Goal: Information Seeking & Learning: Learn about a topic

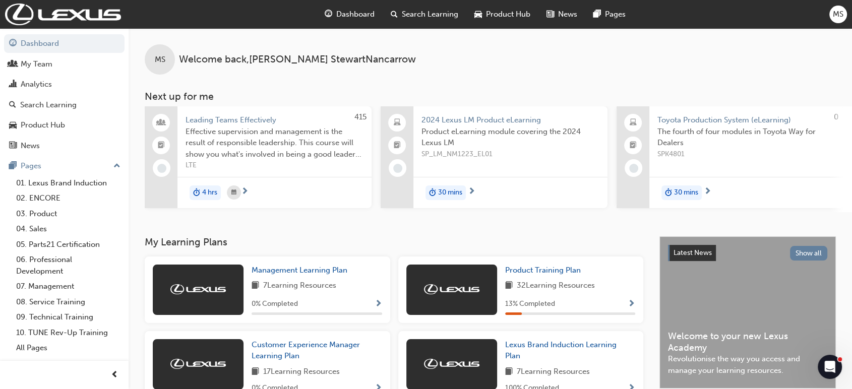
click at [516, 53] on div "MS Welcome back , [PERSON_NAME]" at bounding box center [490, 51] width 723 height 46
click at [468, 51] on div "MS Welcome back , [PERSON_NAME]" at bounding box center [490, 51] width 723 height 46
drag, startPoint x: 385, startPoint y: 57, endPoint x: 268, endPoint y: 51, distance: 117.6
click at [268, 51] on div "MS Welcome back , [PERSON_NAME]" at bounding box center [490, 51] width 723 height 46
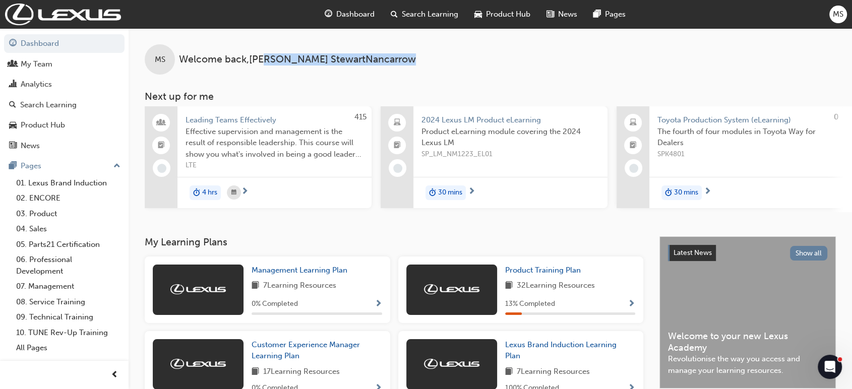
click at [333, 61] on span "Welcome back , [PERSON_NAME]" at bounding box center [297, 60] width 237 height 12
drag, startPoint x: 333, startPoint y: 61, endPoint x: 305, endPoint y: 54, distance: 28.1
click at [305, 54] on span "Welcome back , [PERSON_NAME]" at bounding box center [297, 60] width 237 height 12
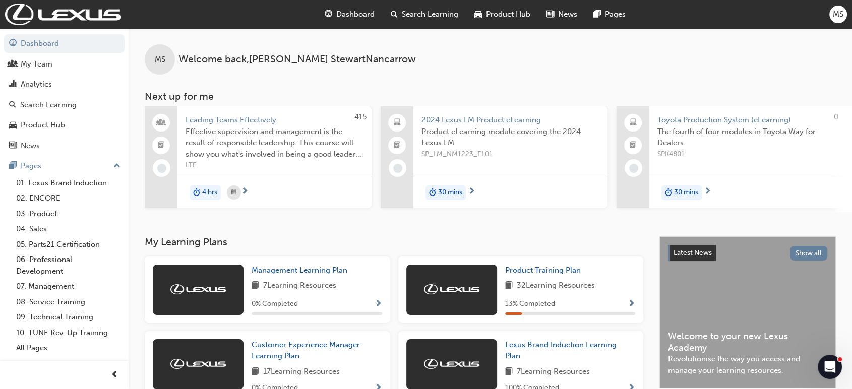
click at [501, 77] on div "MS Welcome back , [PERSON_NAME] Next up for me 415 Leading Teams Effectively Ef…" at bounding box center [490, 120] width 723 height 184
click at [436, 53] on div "MS Welcome back , [PERSON_NAME]" at bounding box center [490, 51] width 723 height 46
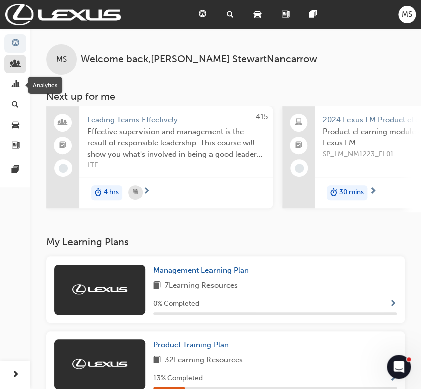
click at [13, 66] on span "people-icon" at bounding box center [16, 64] width 8 height 9
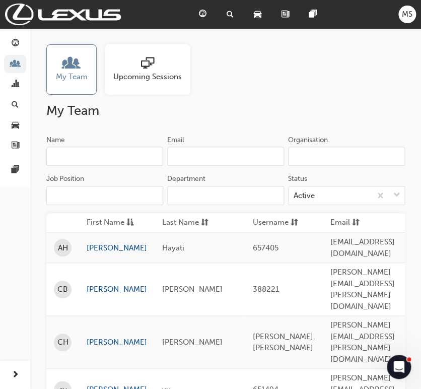
click at [103, 158] on input "Name" at bounding box center [104, 156] width 117 height 19
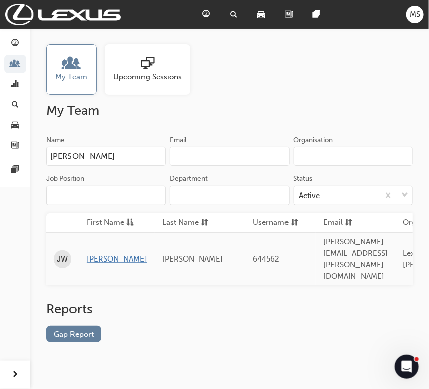
type input "[PERSON_NAME]"
click at [96, 254] on link "[PERSON_NAME]" at bounding box center [117, 260] width 60 height 12
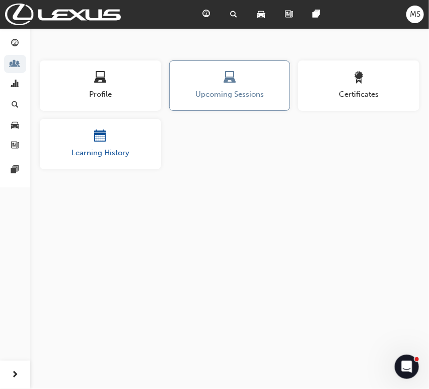
click at [76, 156] on span "Learning History" at bounding box center [100, 153] width 121 height 12
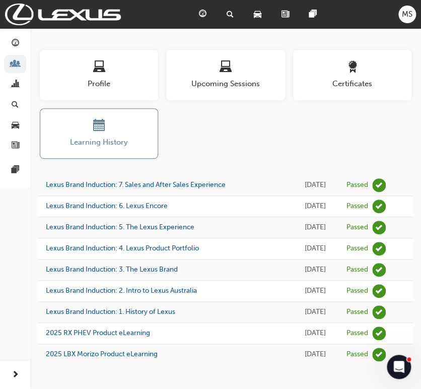
scroll to position [10, 0]
click at [281, 146] on div "Profile Upcoming Sessions Certificates Learning History" at bounding box center [226, 108] width 380 height 117
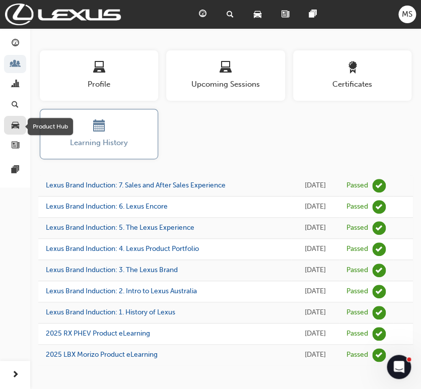
click at [12, 128] on span "car-icon" at bounding box center [16, 125] width 8 height 9
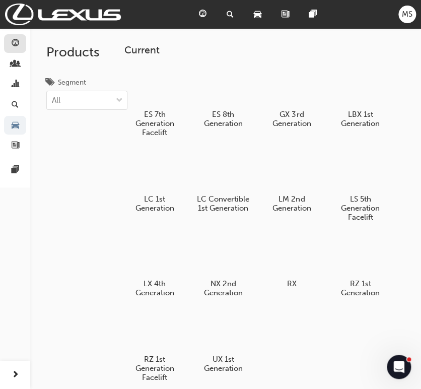
click at [15, 48] on span "guage-icon" at bounding box center [16, 43] width 8 height 9
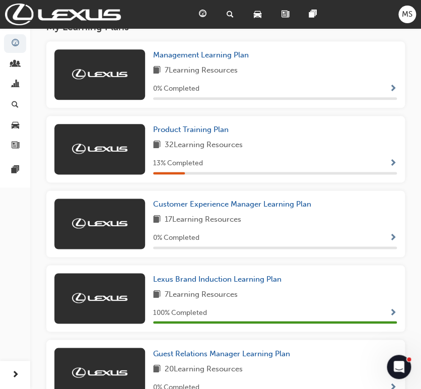
scroll to position [216, 0]
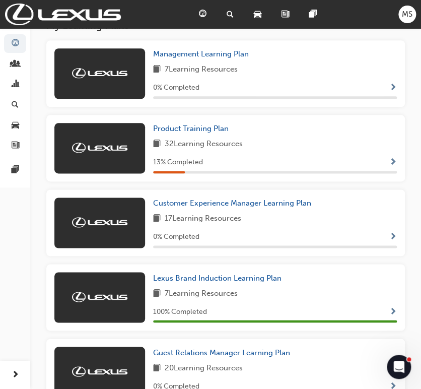
drag, startPoint x: 262, startPoint y: 94, endPoint x: 189, endPoint y: 29, distance: 97.5
click at [189, 29] on div "My Learning Plans Management Learning Plan 7 Learning Resources 0 % Completed P…" at bounding box center [225, 291] width 359 height 542
click at [202, 53] on span "Management Learning Plan" at bounding box center [201, 53] width 96 height 9
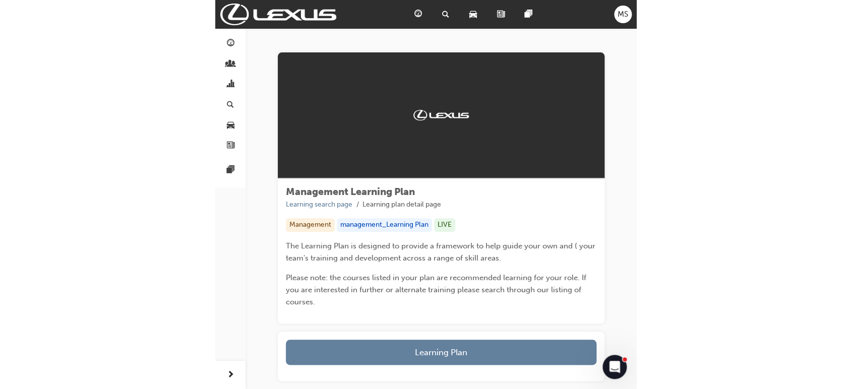
scroll to position [73, 0]
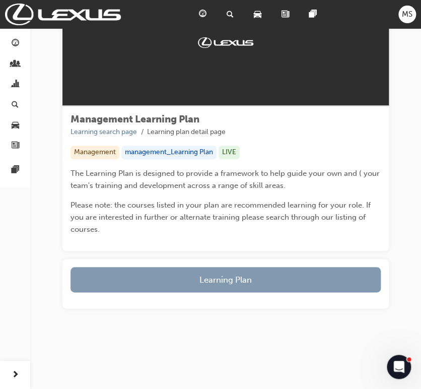
click at [249, 276] on button "Learning Plan" at bounding box center [226, 279] width 310 height 25
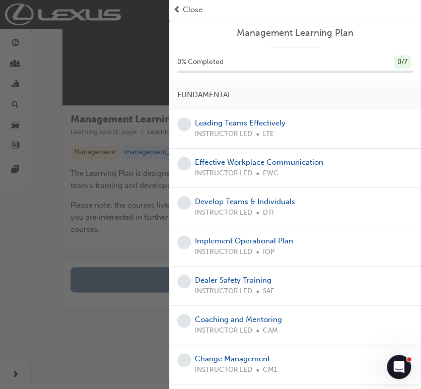
click at [145, 362] on div "button" at bounding box center [84, 194] width 169 height 389
